Goal: Transaction & Acquisition: Obtain resource

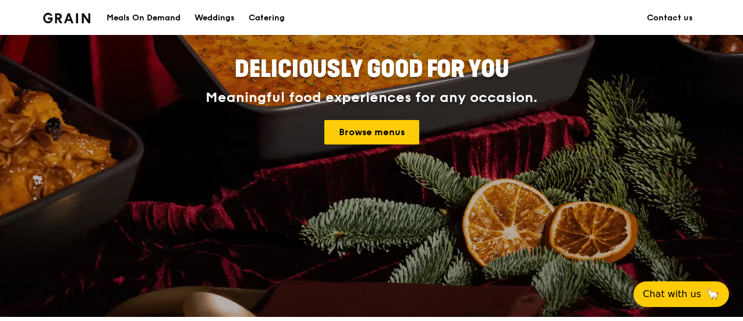
scroll to position [175, 0]
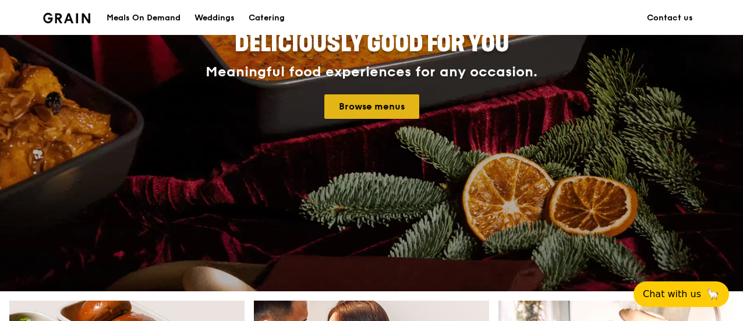
click at [372, 102] on link "Browse menus" at bounding box center [371, 106] width 95 height 24
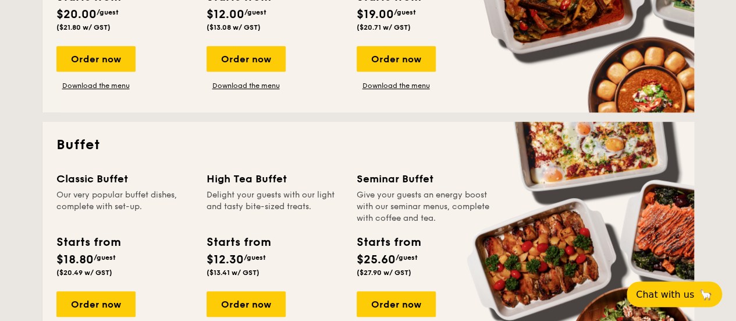
scroll to position [466, 0]
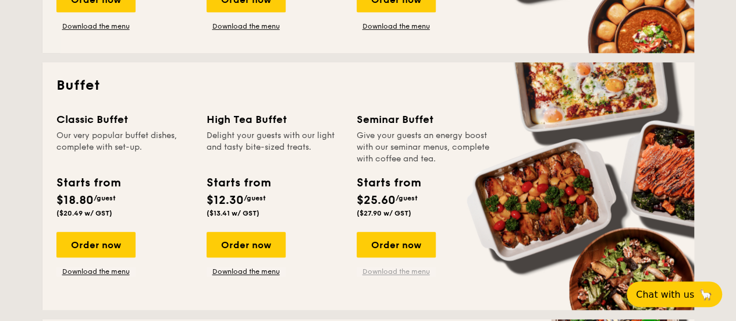
click at [389, 269] on link "Download the menu" at bounding box center [396, 271] width 79 height 9
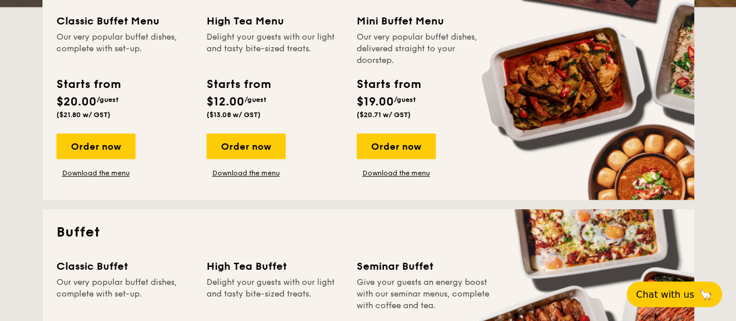
scroll to position [291, 0]
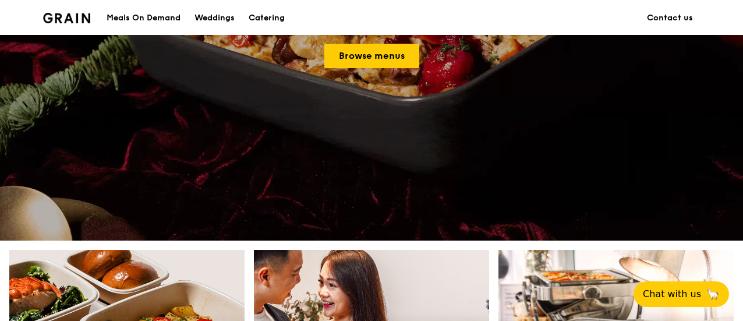
scroll to position [233, 0]
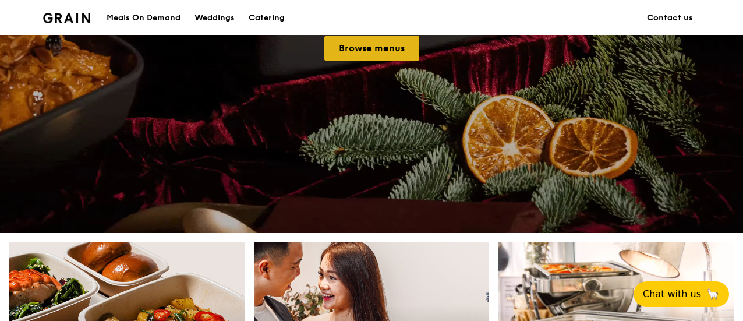
click at [384, 52] on link "Browse menus" at bounding box center [371, 48] width 95 height 24
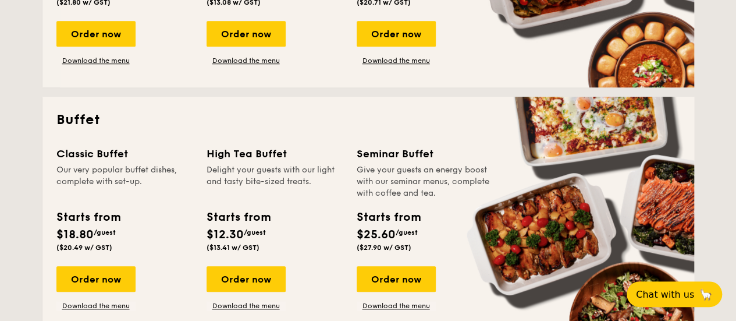
scroll to position [466, 0]
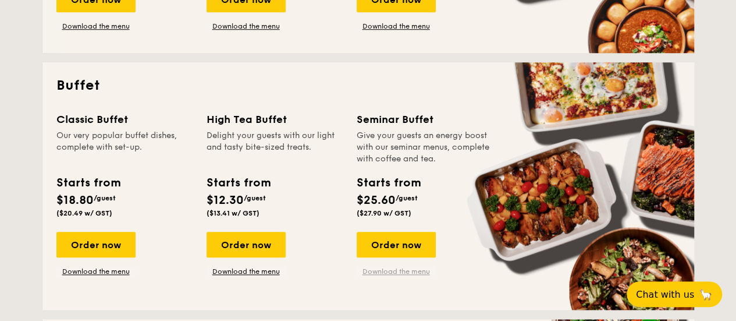
click at [401, 271] on link "Download the menu" at bounding box center [396, 271] width 79 height 9
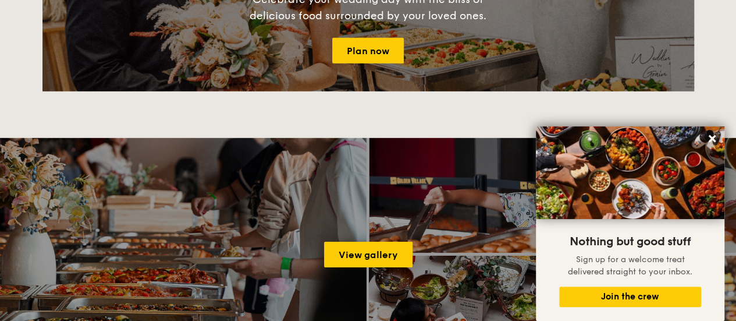
scroll to position [1629, 0]
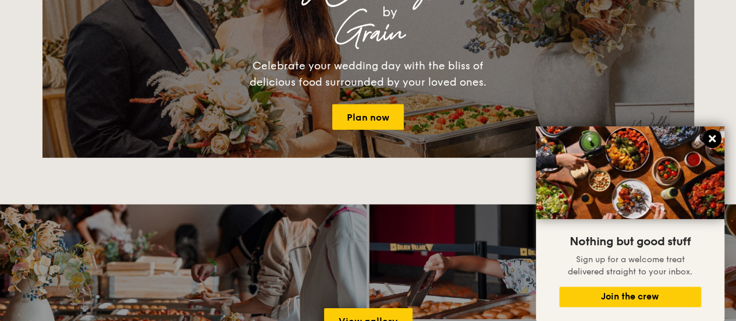
click at [711, 140] on icon at bounding box center [712, 138] width 7 height 7
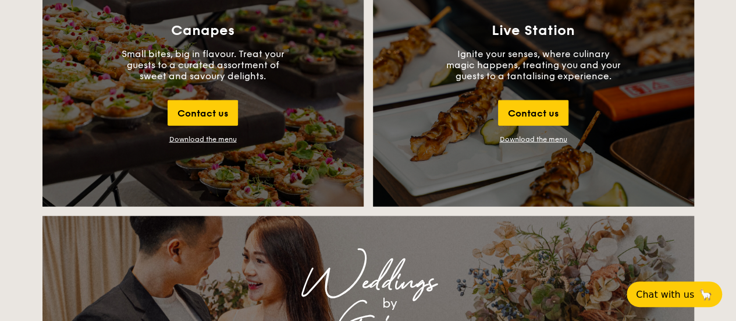
scroll to position [1280, 0]
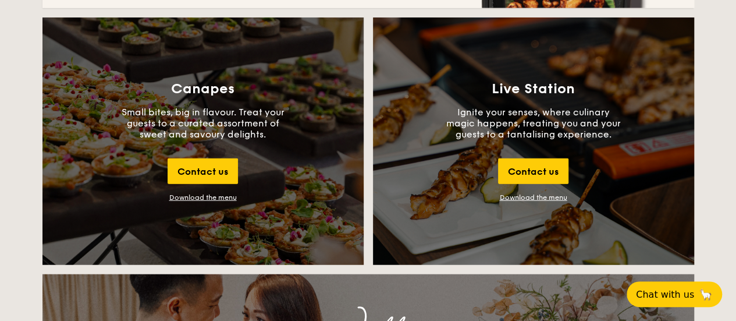
click at [182, 193] on div "Canapes Small bites, big in flavour. Treat your guests to a curated assortment …" at bounding box center [202, 140] width 321 height 247
click at [218, 196] on div "Download the menu" at bounding box center [203, 197] width 68 height 8
